Goal: Task Accomplishment & Management: Manage account settings

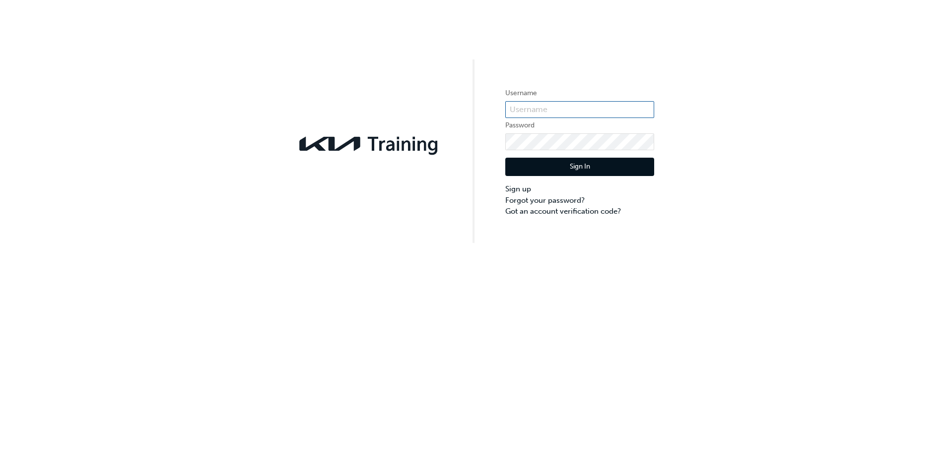
type input "KAUSVWKS"
click at [563, 167] on button "Sign In" at bounding box center [579, 167] width 149 height 19
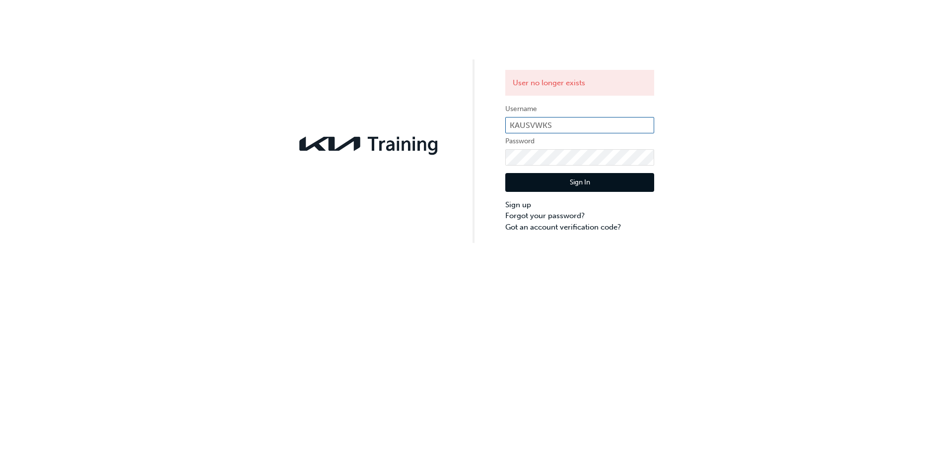
click at [566, 126] on input "KAUSVWKS" at bounding box center [579, 125] width 149 height 17
click at [665, 101] on div "User no longer exists Username KAUSVWKS Password Sign In Sign up Forgot your pa…" at bounding box center [474, 121] width 949 height 243
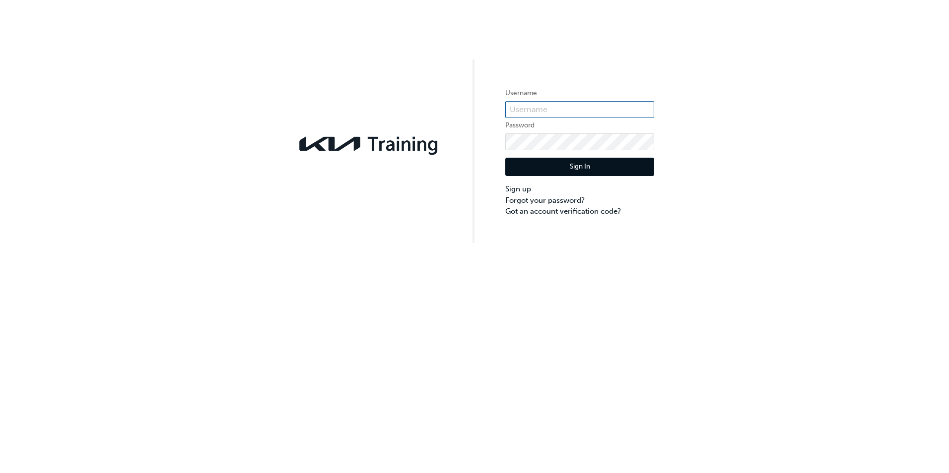
type input "KAUSVWKS"
click at [588, 167] on button "Sign In" at bounding box center [579, 167] width 149 height 19
type input "KAUSVWKS"
click at [550, 171] on button "Sign In" at bounding box center [579, 167] width 149 height 19
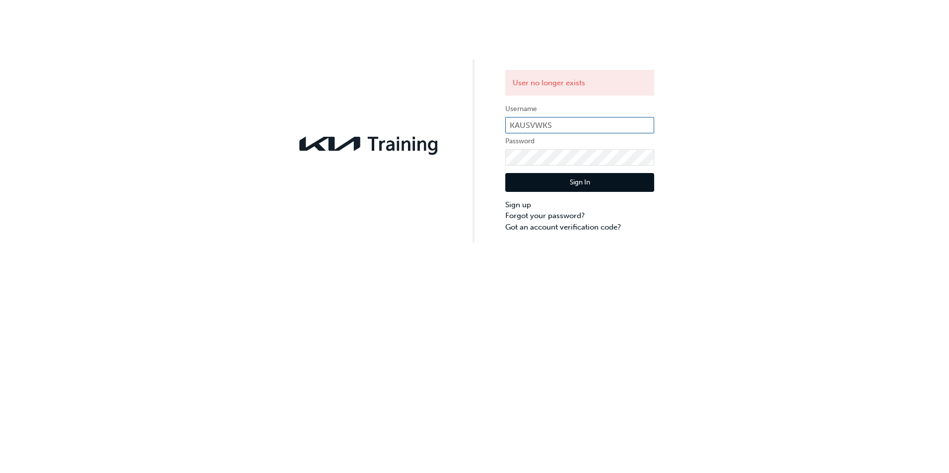
click at [563, 122] on input "KAUSVWKS" at bounding box center [579, 125] width 149 height 17
type input "KAUSW385"
click at [570, 184] on button "Sign In" at bounding box center [579, 182] width 149 height 19
